Goal: Check status: Check status

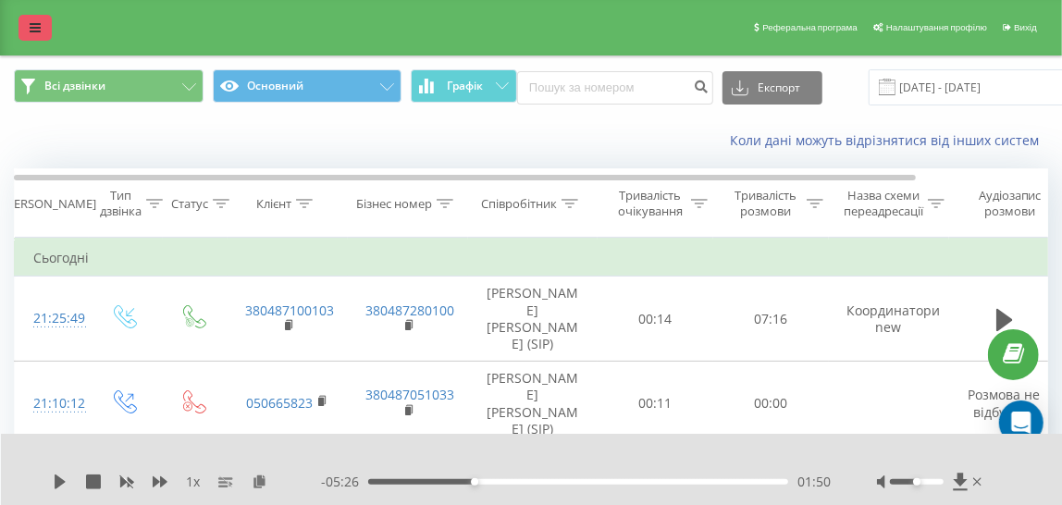
click at [34, 31] on icon at bounding box center [35, 27] width 11 height 13
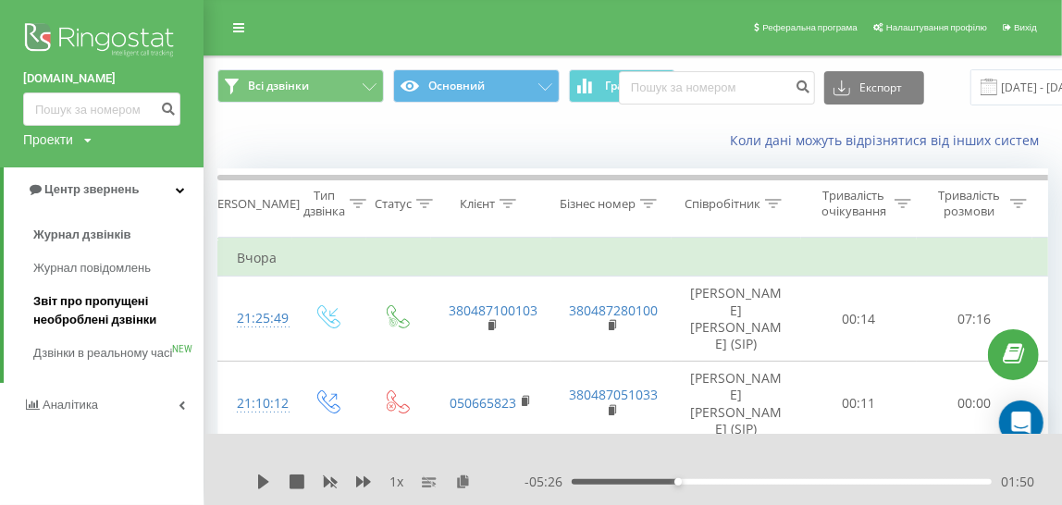
click at [43, 311] on span "Звіт про пропущені необроблені дзвінки" at bounding box center [113, 310] width 161 height 37
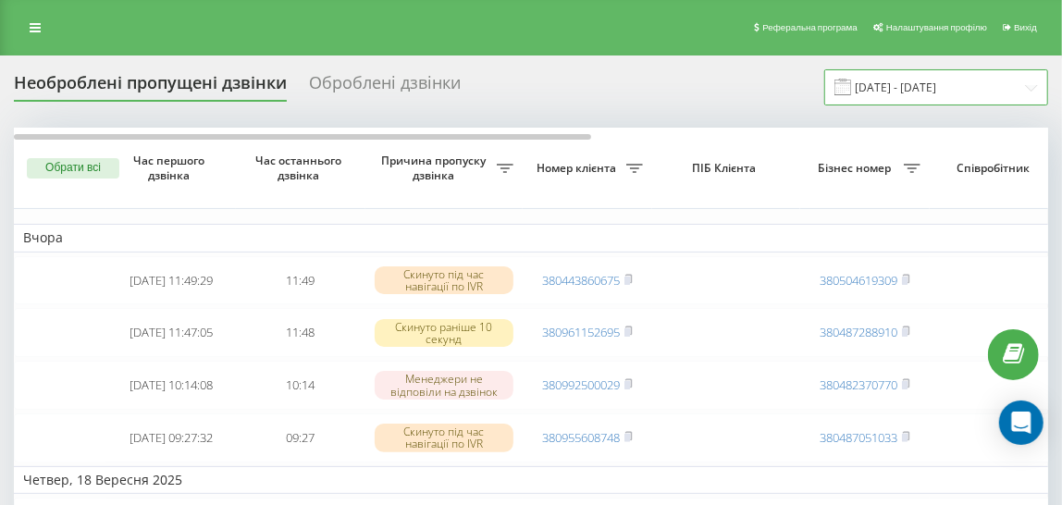
click at [879, 87] on input "[DATE] - [DATE]" at bounding box center [936, 87] width 224 height 36
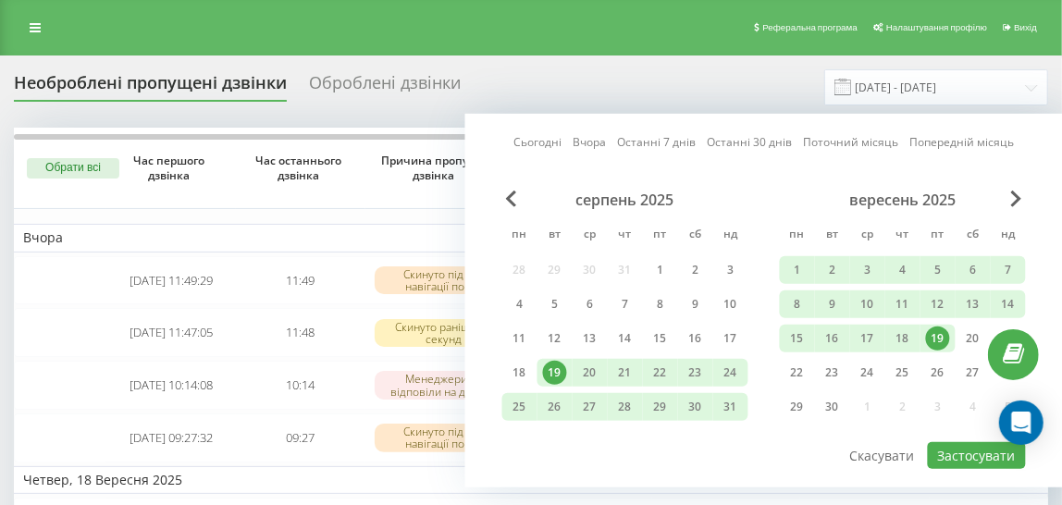
click at [945, 331] on div "19" at bounding box center [938, 339] width 24 height 24
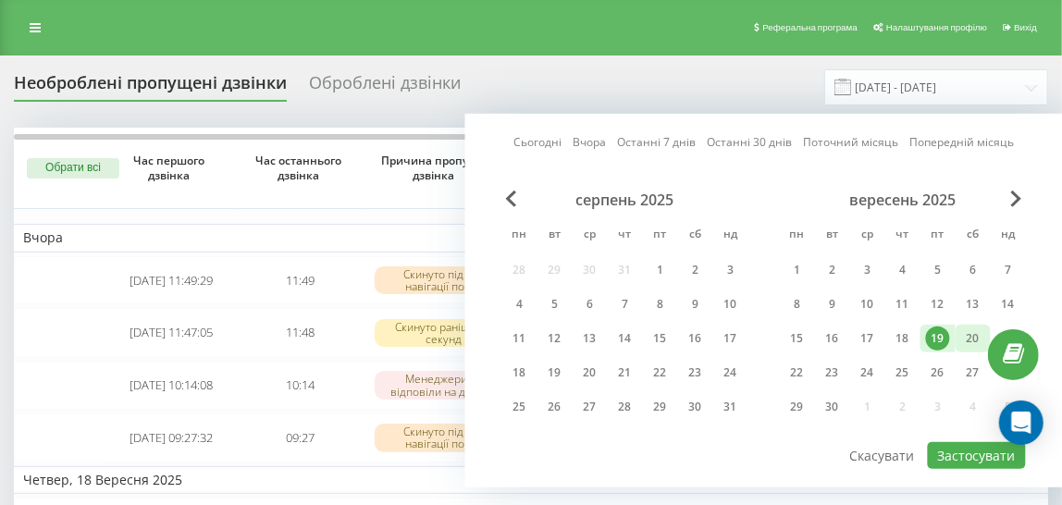
click at [966, 331] on div "20" at bounding box center [973, 339] width 24 height 24
click at [947, 451] on button "Застосувати" at bounding box center [977, 455] width 98 height 27
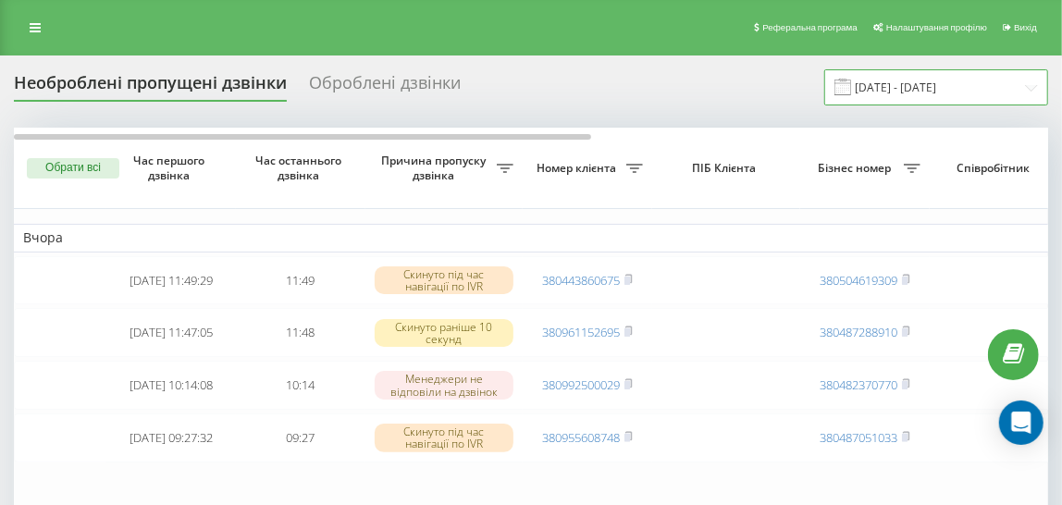
click at [884, 89] on input "19.09.2025 - 20.09.2025" at bounding box center [936, 87] width 224 height 36
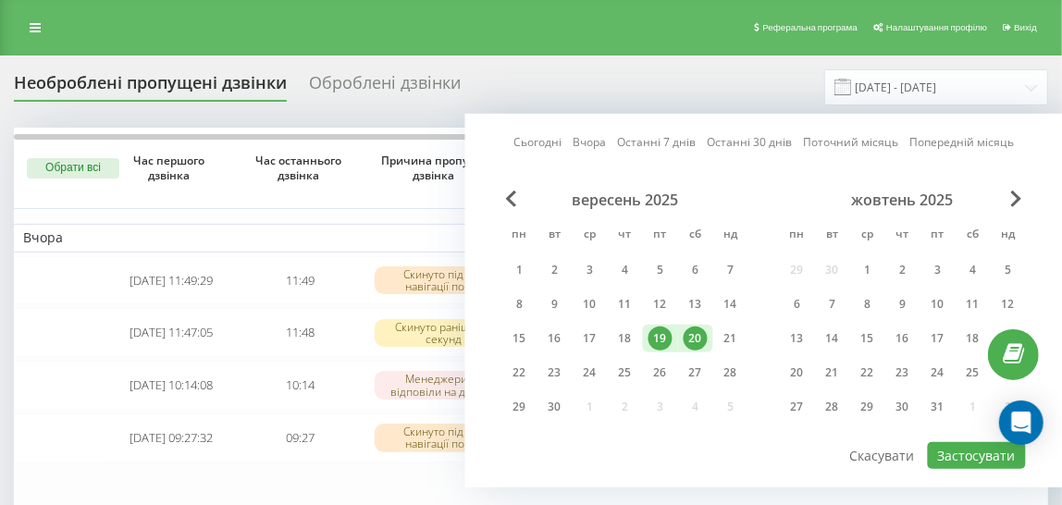
click at [694, 340] on div "20" at bounding box center [696, 339] width 24 height 24
click at [944, 450] on button "Застосувати" at bounding box center [977, 455] width 98 height 27
type input "20.09.2025 - 20.09.2025"
